Goal: Contribute content

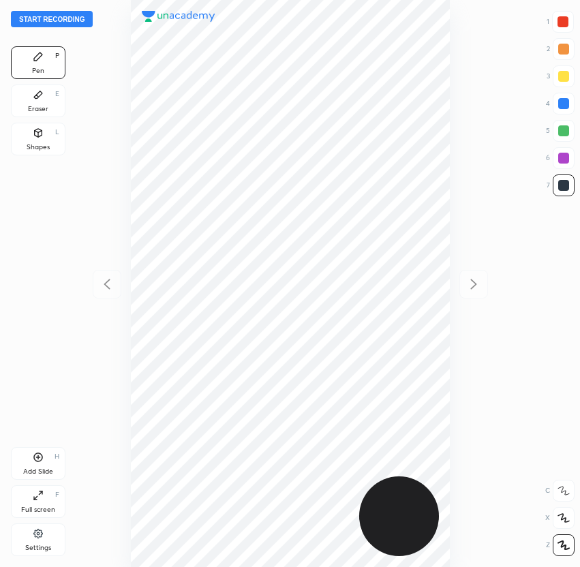
scroll to position [567, 362]
click at [35, 19] on button "Start recording" at bounding box center [52, 19] width 82 height 16
click at [565, 27] on div at bounding box center [562, 21] width 11 height 11
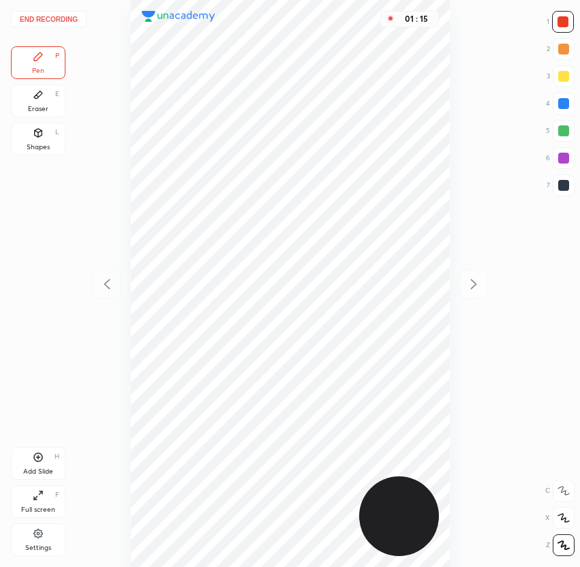
click at [568, 186] on div at bounding box center [563, 185] width 11 height 11
click at [561, 23] on div at bounding box center [562, 21] width 11 height 11
click at [38, 20] on button "End recording" at bounding box center [49, 19] width 76 height 16
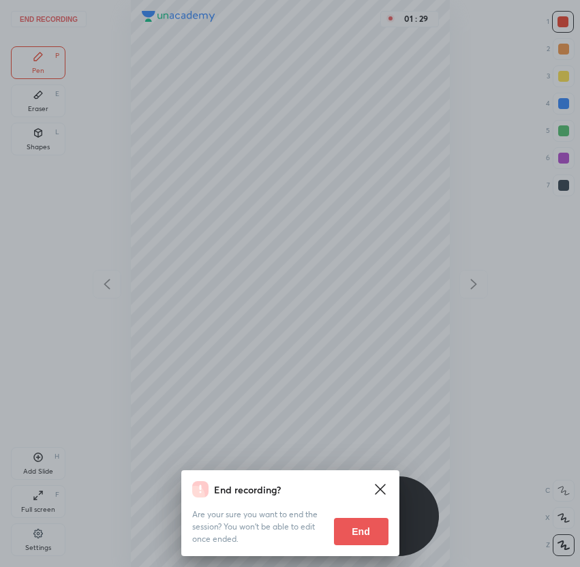
click at [354, 529] on button "End" at bounding box center [361, 531] width 54 height 27
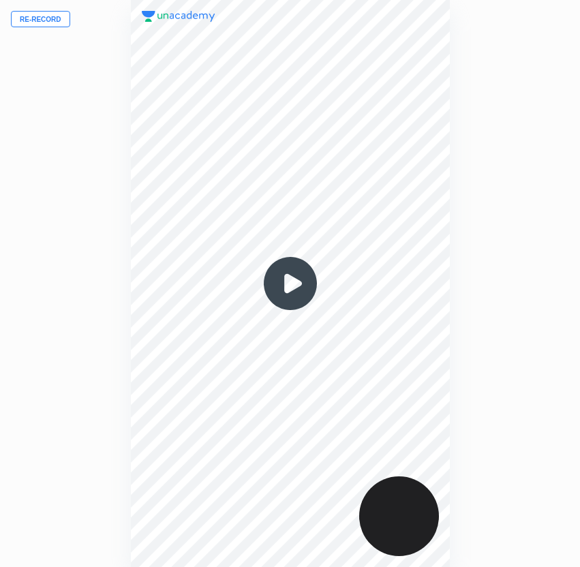
click at [41, 19] on button "Re-record" at bounding box center [40, 19] width 59 height 16
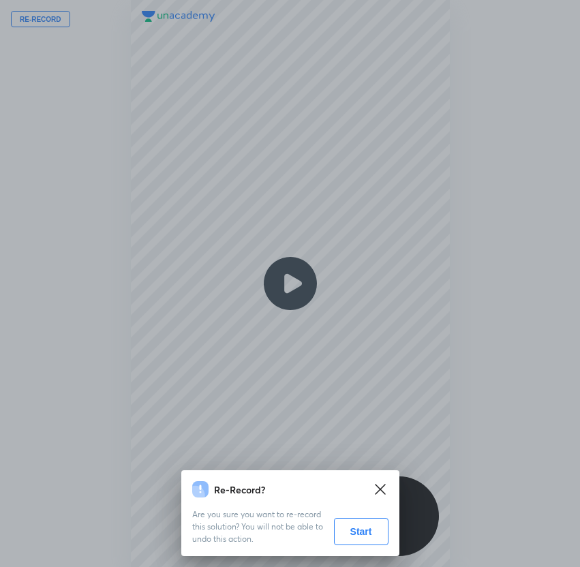
click at [375, 529] on button "Start" at bounding box center [361, 531] width 54 height 27
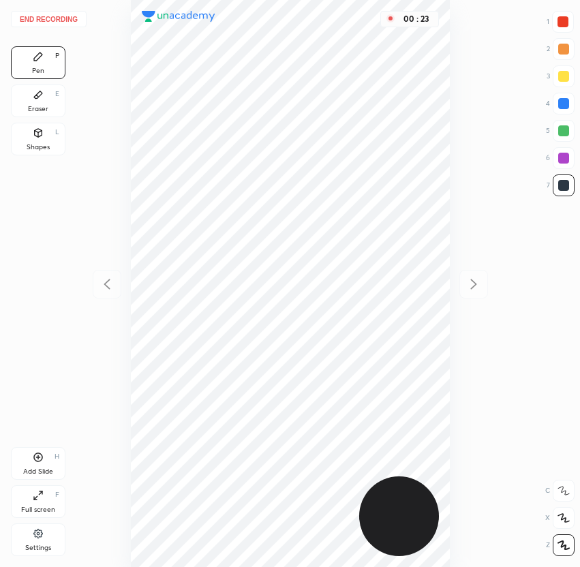
drag, startPoint x: 565, startPoint y: 22, endPoint x: 551, endPoint y: 17, distance: 15.1
click at [565, 22] on div at bounding box center [562, 21] width 11 height 11
click at [557, 189] on div at bounding box center [563, 185] width 22 height 22
click at [562, 23] on div at bounding box center [562, 21] width 11 height 11
click at [564, 189] on div at bounding box center [563, 185] width 11 height 11
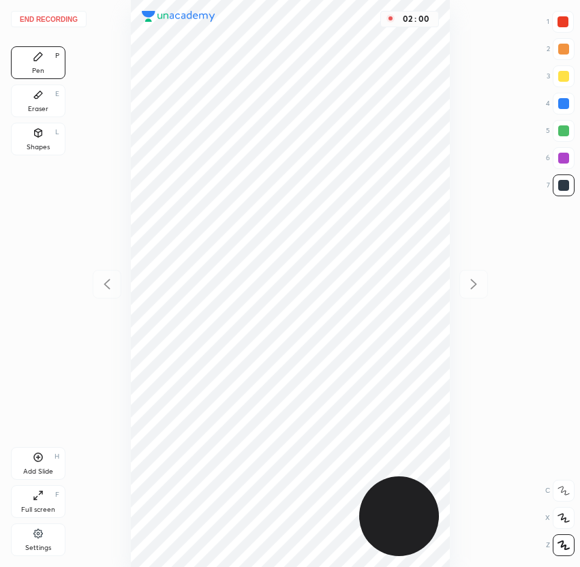
click at [559, 102] on div at bounding box center [563, 103] width 11 height 11
drag, startPoint x: 559, startPoint y: 181, endPoint x: 561, endPoint y: 189, distance: 8.3
click at [560, 182] on div at bounding box center [563, 185] width 11 height 11
drag, startPoint x: 560, startPoint y: 104, endPoint x: 554, endPoint y: 116, distance: 13.7
click at [561, 104] on div at bounding box center [563, 103] width 11 height 11
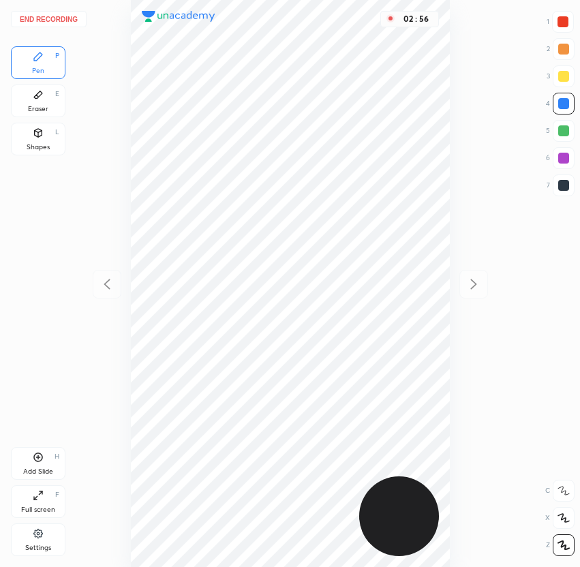
drag, startPoint x: 565, startPoint y: 186, endPoint x: 559, endPoint y: 204, distance: 18.5
click at [563, 187] on div at bounding box center [563, 185] width 11 height 11
click at [54, 13] on button "End recording" at bounding box center [49, 19] width 76 height 16
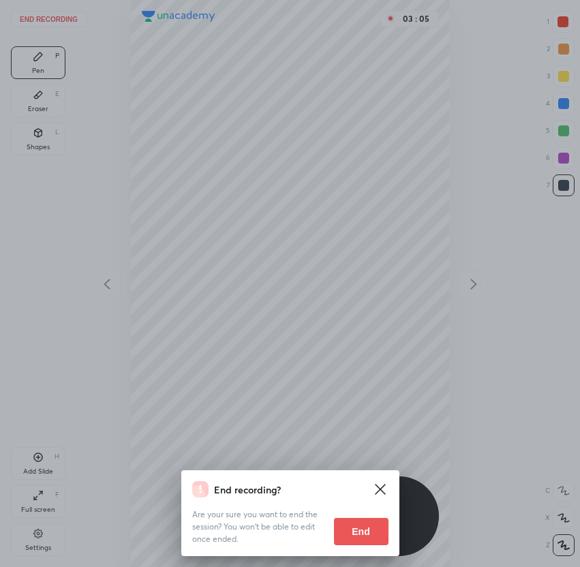
click at [361, 520] on button "End" at bounding box center [361, 531] width 54 height 27
